Goal: Information Seeking & Learning: Learn about a topic

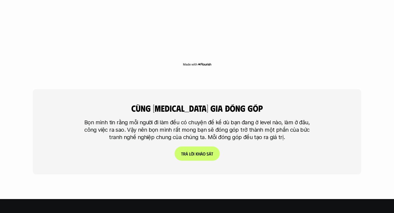
scroll to position [1284, 0]
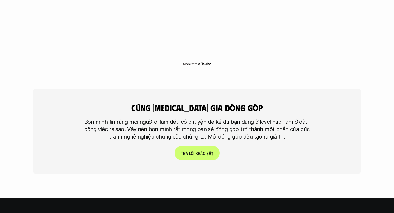
click at [200, 150] on p "T r ả l ờ i k h ả o s á t" at bounding box center [197, 152] width 32 height 5
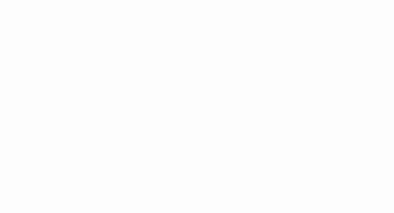
scroll to position [498, 0]
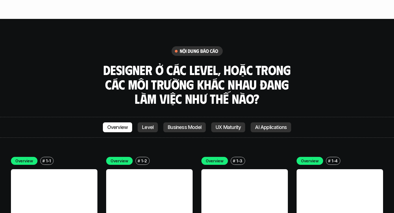
scroll to position [1446, 0]
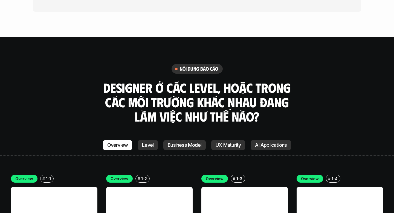
click at [285, 140] on link "AI Applications" at bounding box center [271, 145] width 40 height 10
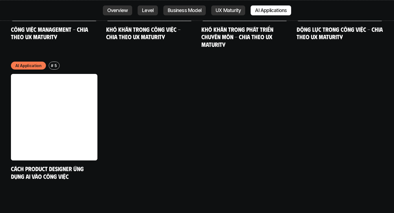
scroll to position [2897, 0]
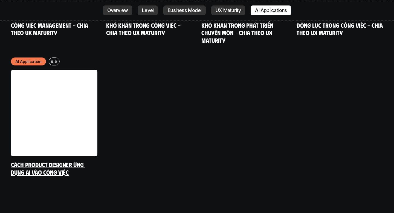
click at [63, 100] on link at bounding box center [54, 113] width 86 height 86
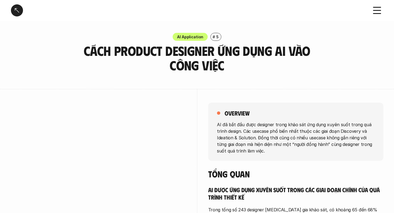
click at [19, 9] on div at bounding box center [17, 10] width 12 height 12
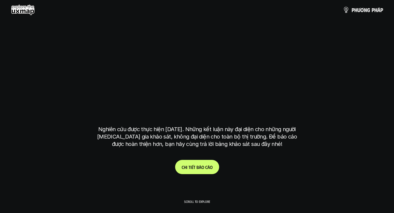
scroll to position [1558, 0]
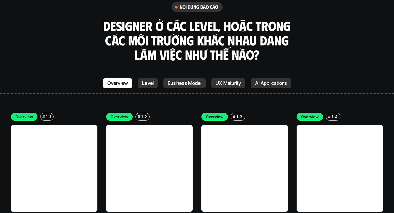
click at [144, 80] on p "Level" at bounding box center [147, 82] width 11 height 5
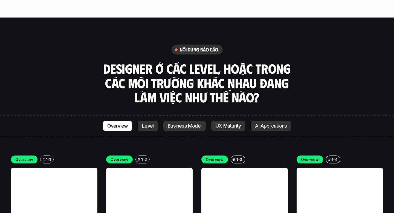
scroll to position [1492, 0]
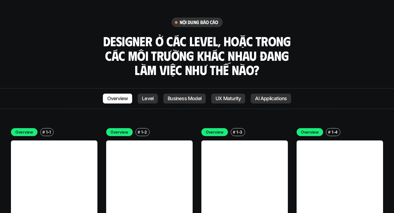
click at [56, 140] on link at bounding box center [54, 183] width 86 height 86
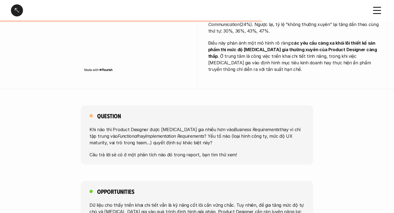
scroll to position [367, 0]
